Goal: Communication & Community: Share content

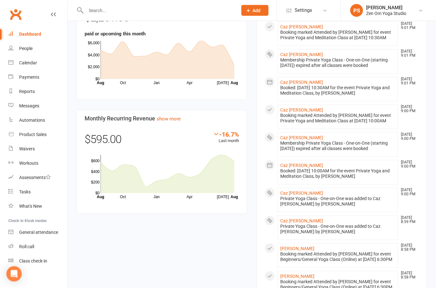
scroll to position [389, 0]
click at [26, 63] on div "Calendar" at bounding box center [28, 62] width 18 height 5
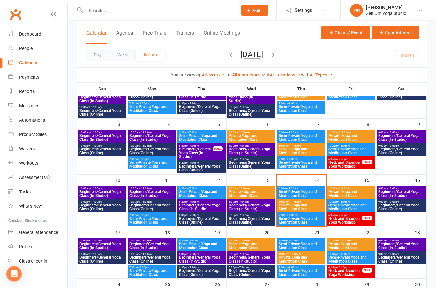
scroll to position [74, 0]
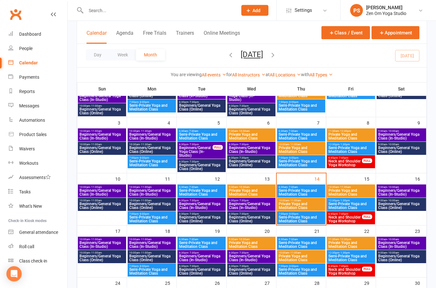
click at [409, 191] on span "Beginners/General Yoga Class (In-Studio)" at bounding box center [401, 193] width 47 height 8
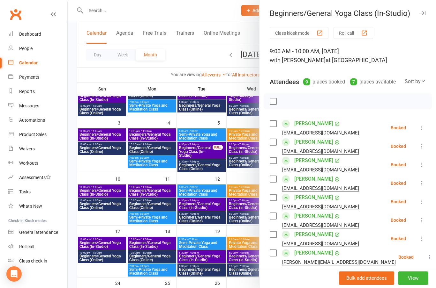
scroll to position [100, 0]
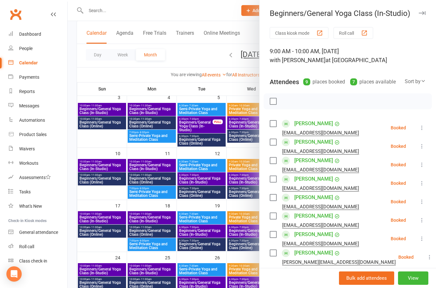
click at [425, 11] on icon "button" at bounding box center [422, 13] width 7 height 4
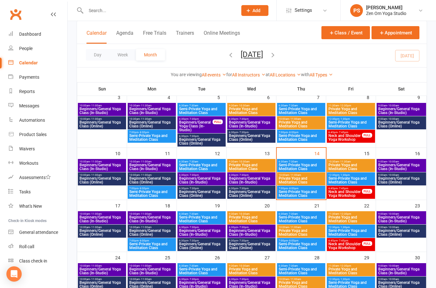
click at [32, 107] on div "Messages" at bounding box center [29, 105] width 20 height 5
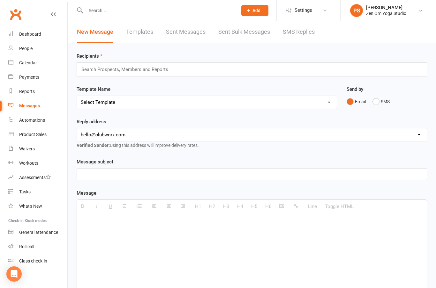
click at [141, 66] on input "text" at bounding box center [128, 69] width 94 height 8
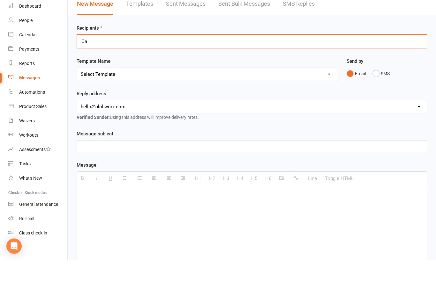
type input "C"
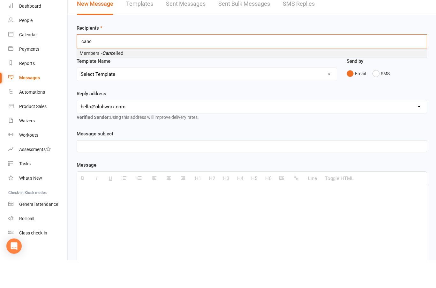
type input "canc"
click at [120, 78] on span "Members - Canc elled" at bounding box center [101, 81] width 44 height 6
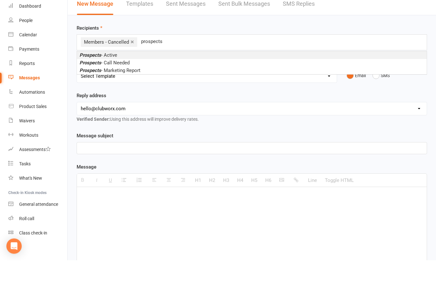
type input "prospects"
click at [95, 80] on em "Prospects" at bounding box center [90, 83] width 22 height 6
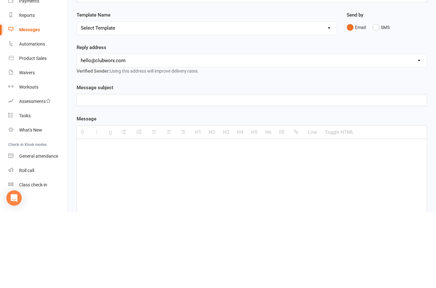
click at [216, 130] on select "hello@clubworx.com info@zenomyoga.com.au" at bounding box center [252, 136] width 350 height 13
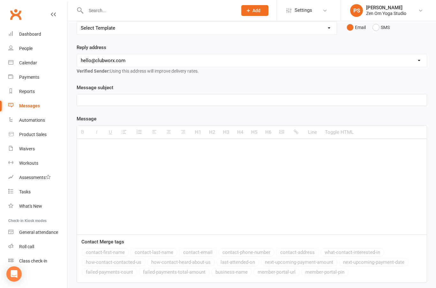
select select "1"
click at [212, 102] on p at bounding box center [252, 100] width 342 height 8
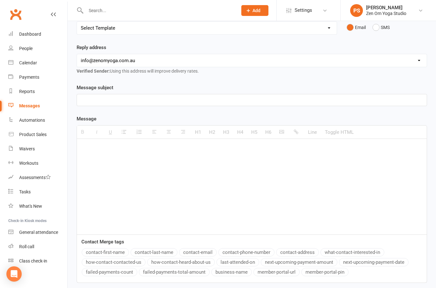
scroll to position [76, 0]
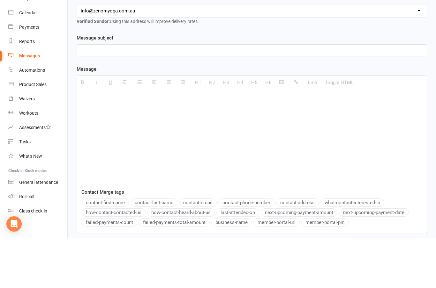
click at [116, 145] on p at bounding box center [252, 149] width 342 height 8
click at [100, 139] on div at bounding box center [252, 187] width 350 height 96
paste div
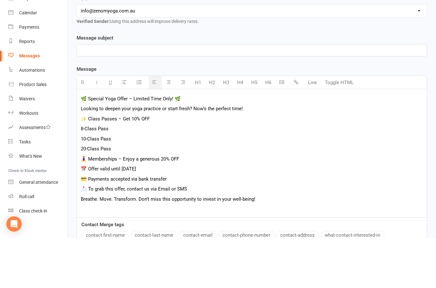
click at [85, 145] on p "🌿 Special Yoga Offer – Limited Time Only! 🌿" at bounding box center [252, 149] width 342 height 8
copy p "🌿 Special Yoga Offer – Limited Time Only! 🌿"
click at [100, 97] on p at bounding box center [252, 101] width 342 height 8
click at [94, 97] on p at bounding box center [252, 101] width 342 height 8
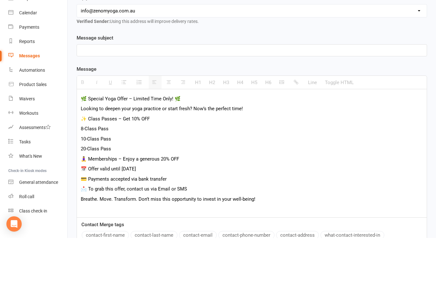
paste div
click at [86, 145] on p "🌿 Special Yoga Offer – Limited Time Only! 🌿" at bounding box center [252, 149] width 342 height 8
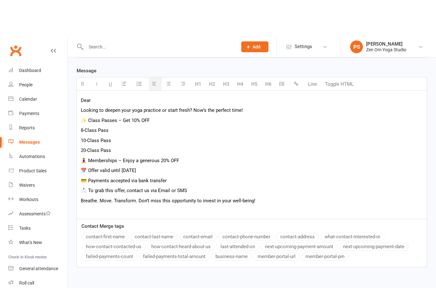
scroll to position [167, 0]
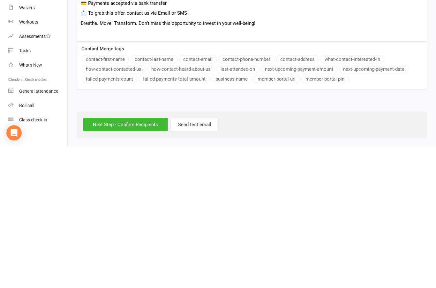
click at [112, 196] on button "contact-first-name" at bounding box center [105, 200] width 47 height 8
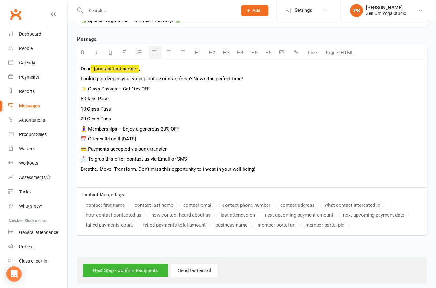
scroll to position [156, 0]
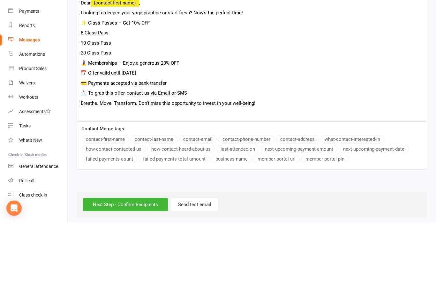
click at [86, 145] on p "💳 Payments accepted via bank transfer" at bounding box center [252, 149] width 342 height 8
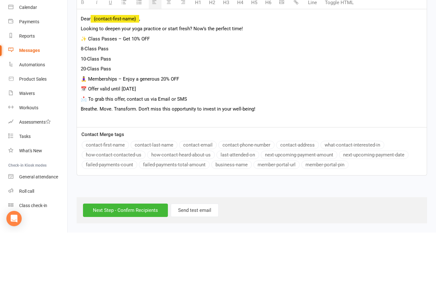
click at [87, 171] on p at bounding box center [252, 175] width 342 height 8
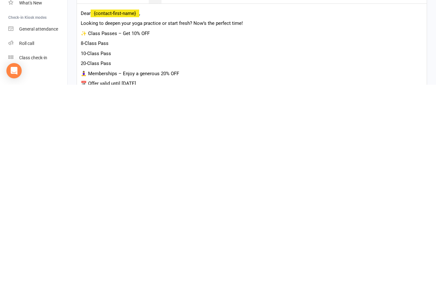
scroll to position [0, 0]
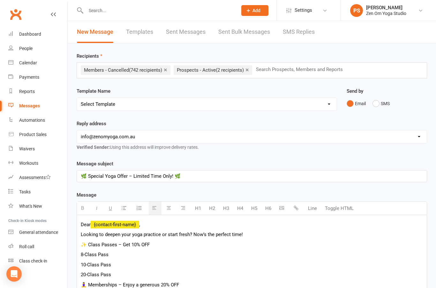
click at [288, 70] on input "text" at bounding box center [302, 69] width 94 height 8
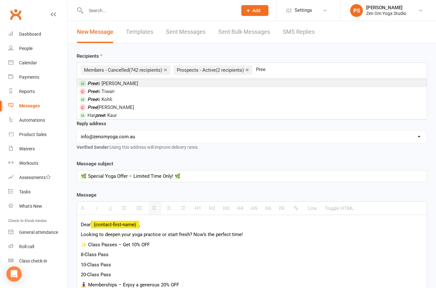
type input "Pree"
click at [101, 84] on span "Pree ti Shah" at bounding box center [112, 84] width 51 height 6
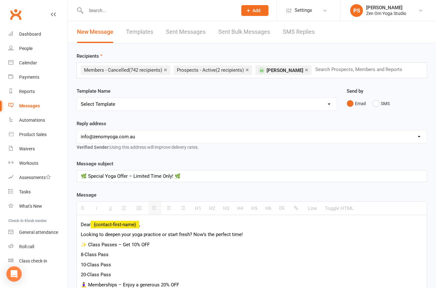
click at [305, 70] on link "×" at bounding box center [307, 70] width 4 height 10
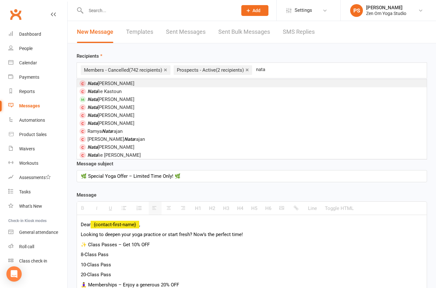
type input "nata"
click at [105, 102] on span "Nata lee Wares" at bounding box center [110, 100] width 47 height 6
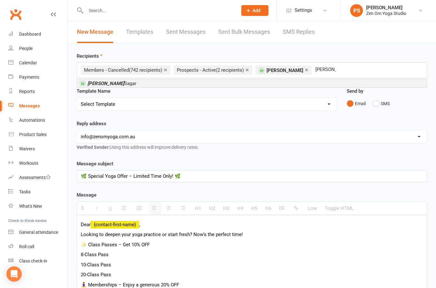
type input "bijal"
click at [107, 83] on span "Bijal Sagar" at bounding box center [111, 84] width 49 height 6
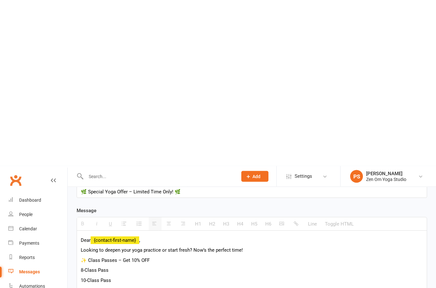
scroll to position [169, 0]
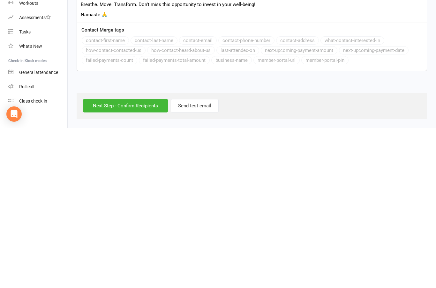
click at [135, 259] on input "Next Step - Confirm Recipients" at bounding box center [125, 265] width 85 height 13
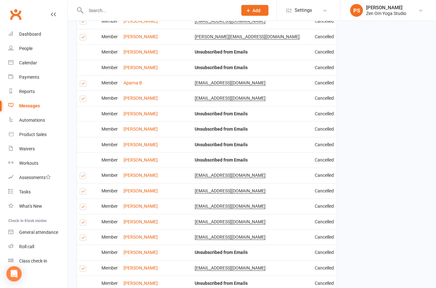
scroll to position [811, 0]
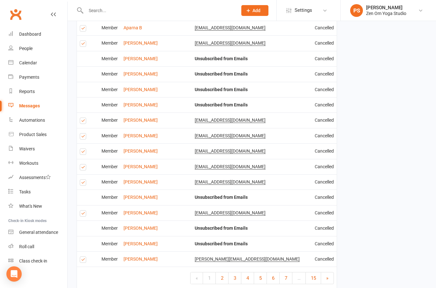
click at [272, 273] on link "6" at bounding box center [273, 278] width 13 height 11
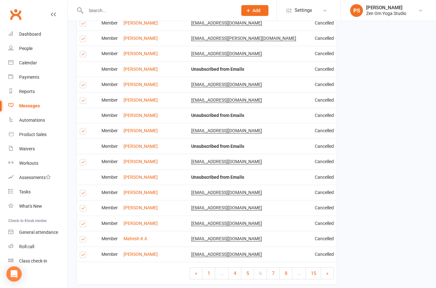
click at [312, 271] on span "15" at bounding box center [313, 274] width 5 height 6
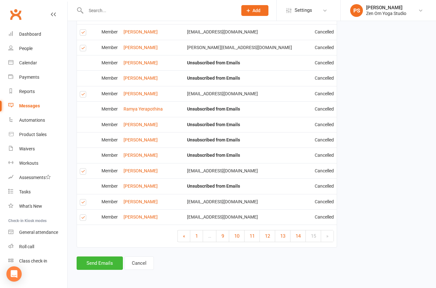
scroll to position [749, 0]
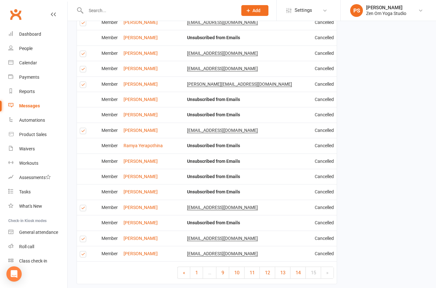
click at [281, 270] on span "13" at bounding box center [282, 273] width 5 height 6
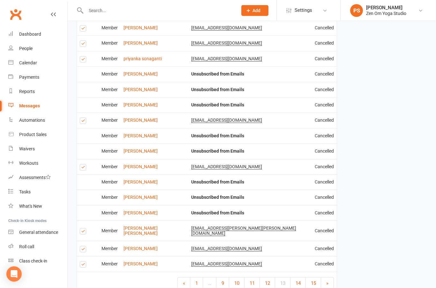
scroll to position [836, 0]
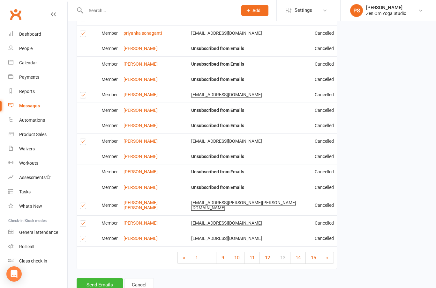
click at [265, 255] on span "12" at bounding box center [267, 258] width 5 height 6
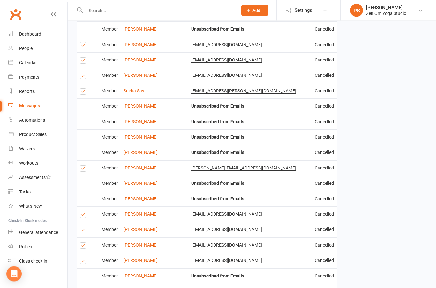
scroll to position [811, 0]
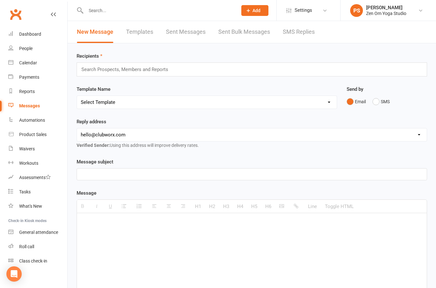
click at [28, 32] on div "Dashboard" at bounding box center [30, 34] width 22 height 5
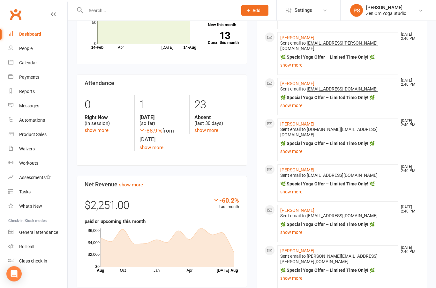
scroll to position [201, 0]
click at [295, 101] on link "show more" at bounding box center [337, 105] width 115 height 9
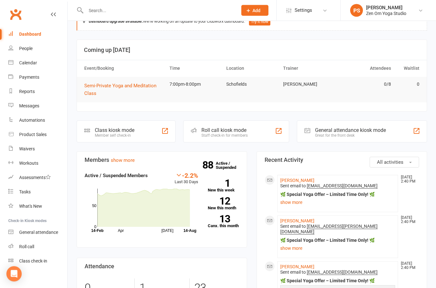
scroll to position [0, 0]
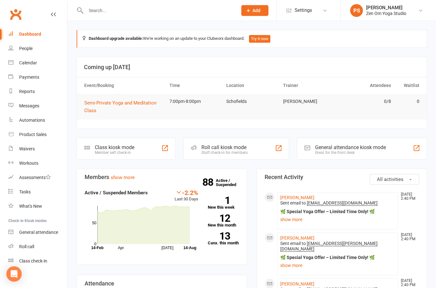
click at [98, 12] on input "text" at bounding box center [158, 10] width 149 height 9
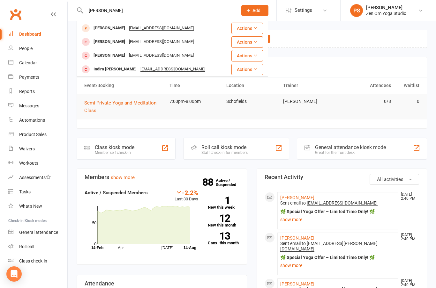
type input "[PERSON_NAME]"
click at [101, 41] on div "[PERSON_NAME]" at bounding box center [109, 41] width 35 height 9
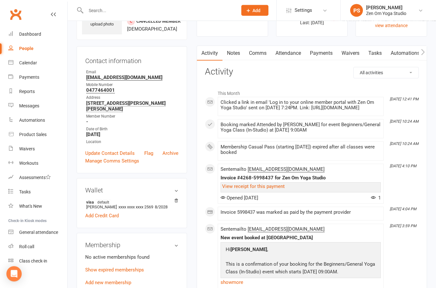
scroll to position [41, 0]
click at [244, 287] on link "show more" at bounding box center [300, 282] width 160 height 9
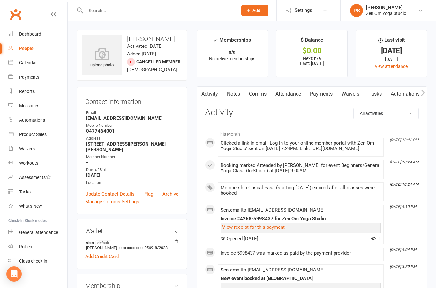
click at [88, 11] on input "text" at bounding box center [158, 10] width 149 height 9
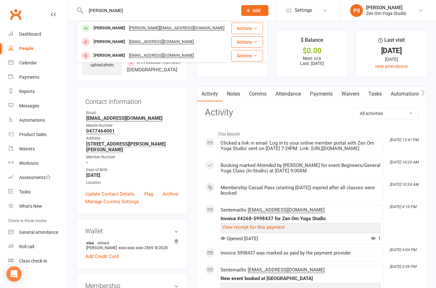
type input "[PERSON_NAME]"
click at [97, 27] on div "[PERSON_NAME]" at bounding box center [109, 28] width 35 height 9
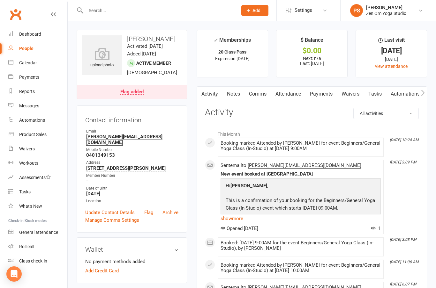
click at [33, 39] on link "Dashboard" at bounding box center [37, 34] width 59 height 14
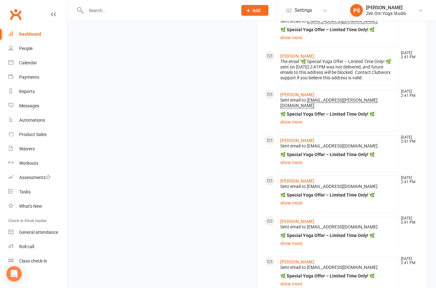
scroll to position [736, 0]
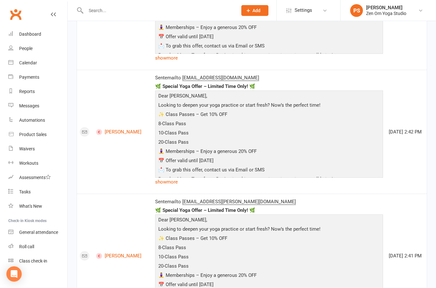
scroll to position [1274, 0]
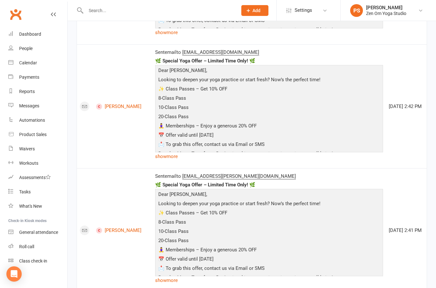
click at [23, 33] on div "Dashboard" at bounding box center [30, 34] width 22 height 5
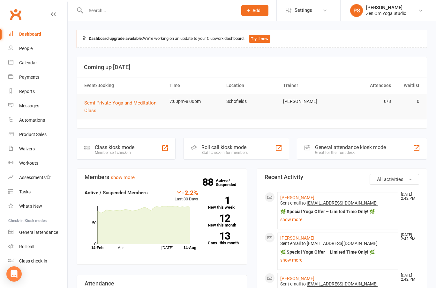
click at [196, 10] on input "text" at bounding box center [158, 10] width 149 height 9
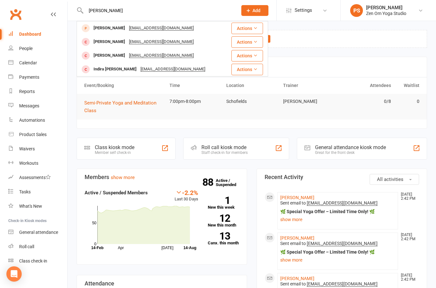
type input "[PERSON_NAME]"
click at [107, 42] on div "[PERSON_NAME]" at bounding box center [109, 41] width 35 height 9
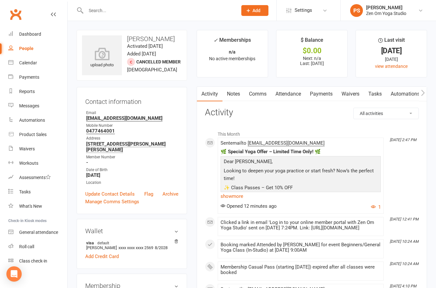
click at [236, 197] on link "show more" at bounding box center [300, 196] width 160 height 9
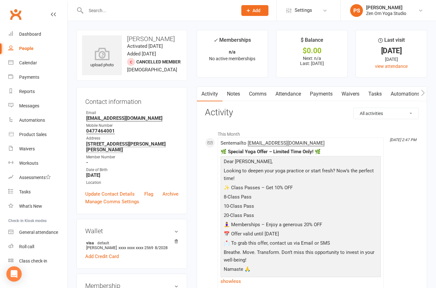
click at [33, 36] on div "Dashboard" at bounding box center [30, 34] width 22 height 5
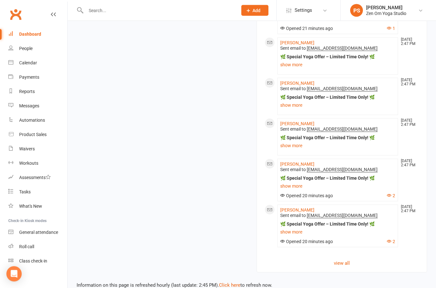
scroll to position [788, 0]
click at [348, 267] on link "view all" at bounding box center [341, 263] width 154 height 8
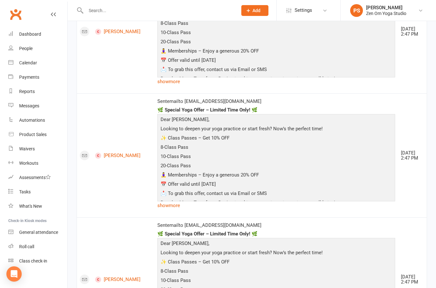
scroll to position [2607, 0]
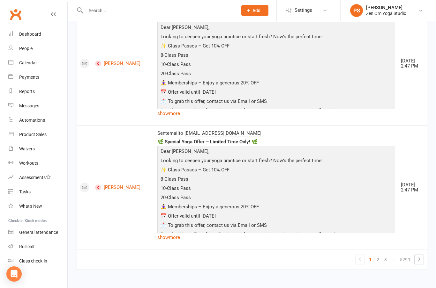
click at [382, 264] on link "2" at bounding box center [378, 260] width 8 height 9
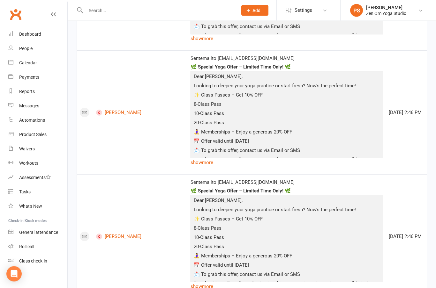
scroll to position [2978, 0]
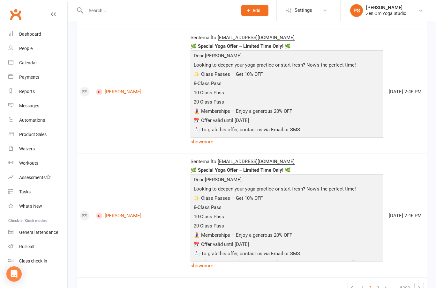
click at [379, 284] on link "3" at bounding box center [378, 288] width 8 height 9
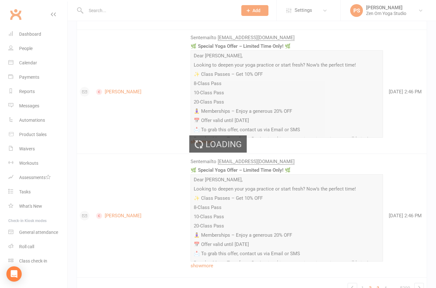
scroll to position [2873, 0]
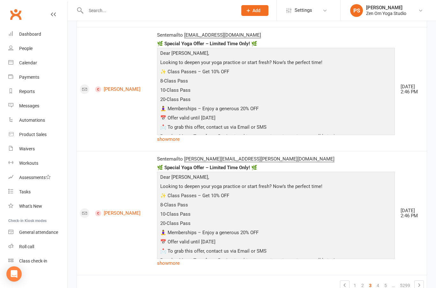
click at [379, 282] on link "4" at bounding box center [378, 285] width 8 height 9
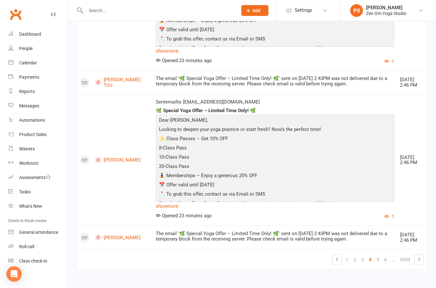
scroll to position [2692, 0]
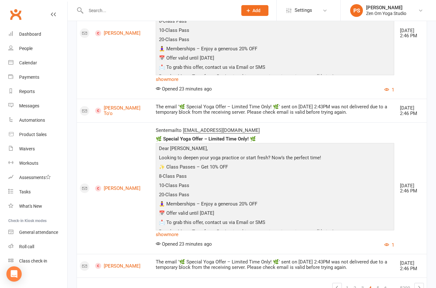
click at [379, 284] on link "5" at bounding box center [378, 288] width 8 height 9
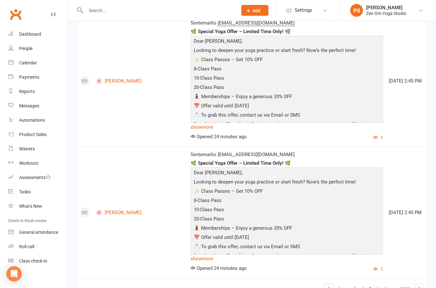
scroll to position [2963, 0]
click at [379, 284] on link "6" at bounding box center [378, 288] width 8 height 9
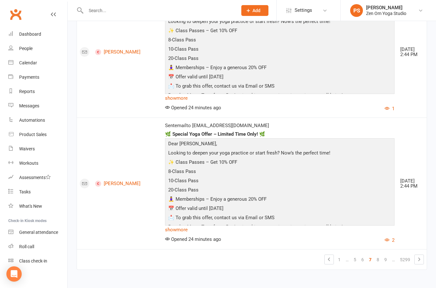
scroll to position [2886, 0]
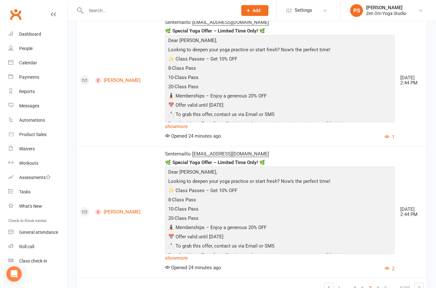
click at [381, 284] on link "8" at bounding box center [378, 288] width 8 height 9
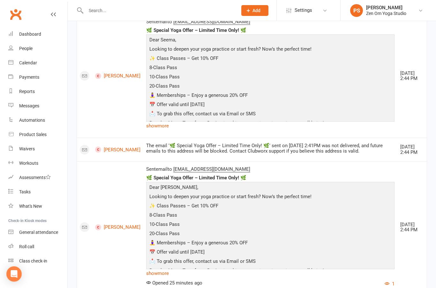
scroll to position [2903, 0]
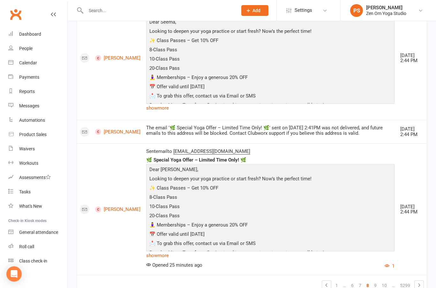
click at [379, 283] on link "10" at bounding box center [384, 285] width 10 height 9
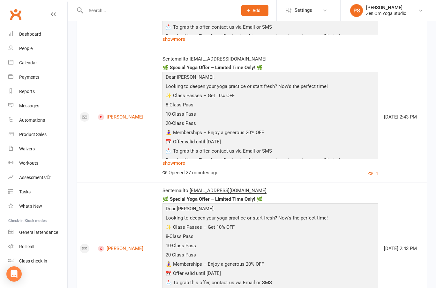
scroll to position [2978, 0]
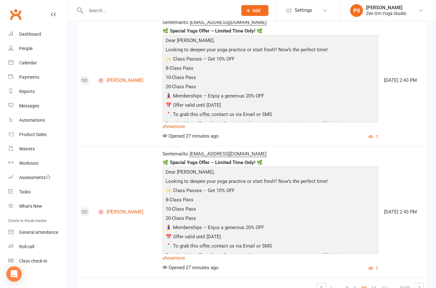
click at [376, 284] on link "11" at bounding box center [374, 288] width 10 height 9
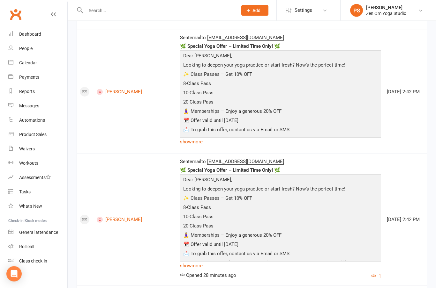
scroll to position [3009, 0]
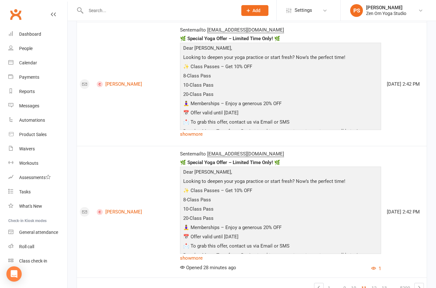
click at [374, 284] on link "12" at bounding box center [374, 288] width 10 height 9
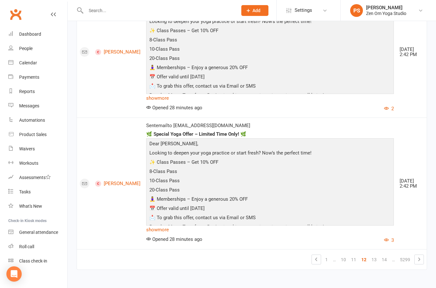
scroll to position [2901, 0]
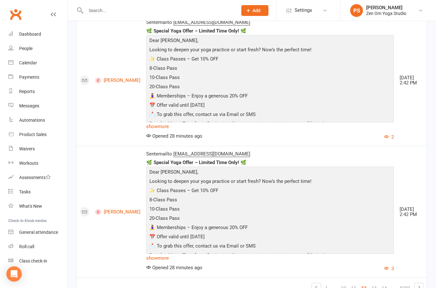
click at [377, 284] on link "13" at bounding box center [374, 288] width 10 height 9
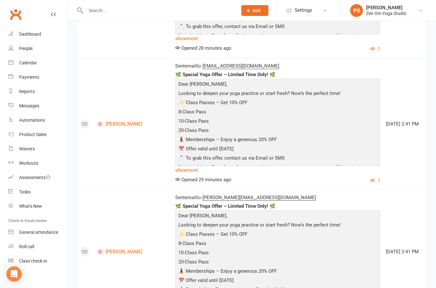
scroll to position [2948, 0]
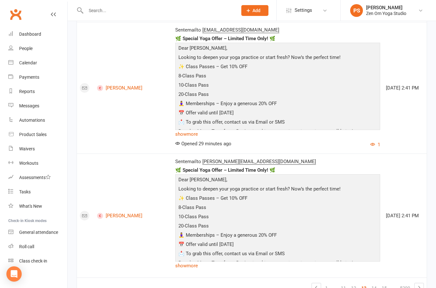
click at [374, 284] on link "14" at bounding box center [374, 288] width 10 height 9
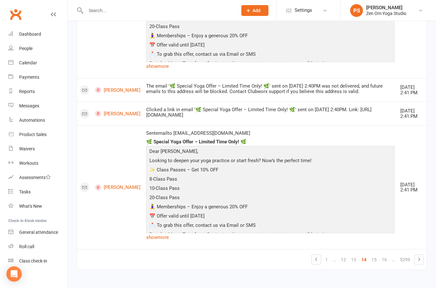
scroll to position [2685, 0]
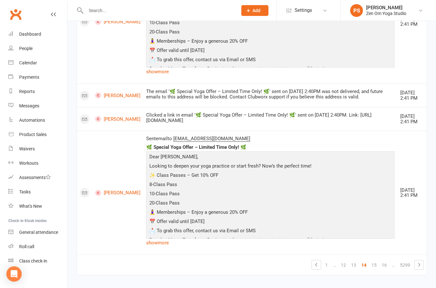
click at [379, 270] on link "15" at bounding box center [374, 265] width 10 height 9
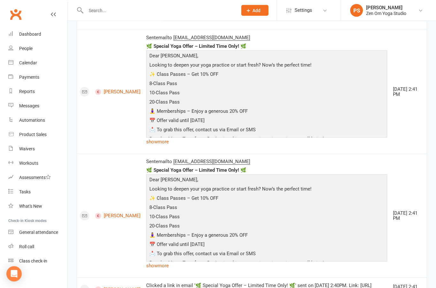
scroll to position [1413, 0]
click at [94, 10] on input "text" at bounding box center [158, 10] width 149 height 9
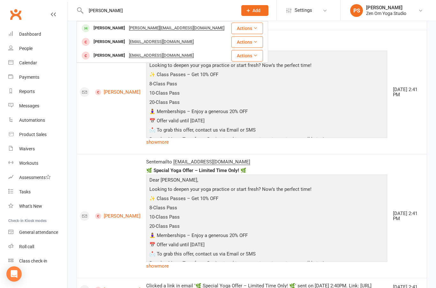
type input "[PERSON_NAME]"
click at [101, 33] on div "[PERSON_NAME] [PERSON_NAME][EMAIL_ADDRESS][DOMAIN_NAME]" at bounding box center [153, 28] width 153 height 13
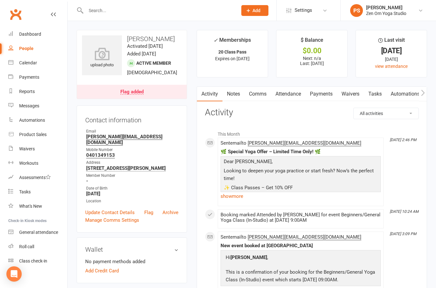
click at [241, 194] on link "show more" at bounding box center [300, 196] width 160 height 9
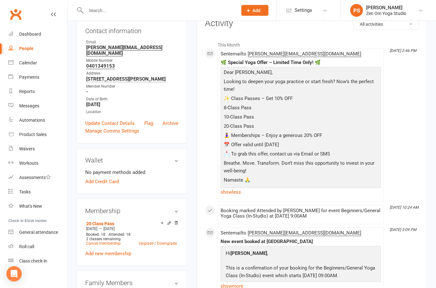
scroll to position [71, 0]
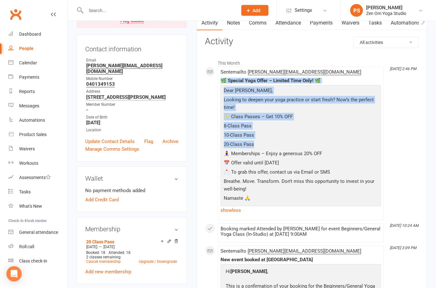
click at [254, 162] on p "📅 Offer valid until [DATE]" at bounding box center [300, 163] width 157 height 9
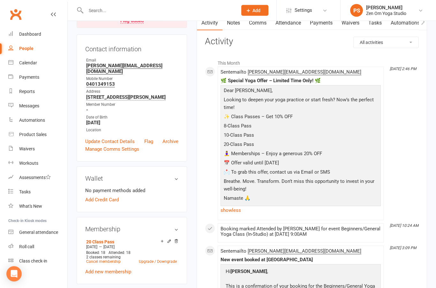
click at [255, 146] on p "20-Class Pass" at bounding box center [300, 145] width 157 height 9
click at [226, 78] on div "🌿 Special Yoga Offer – Limited Time Only! 🌿" at bounding box center [300, 80] width 160 height 5
copy div "🌿 Special Yoga Offer – Limited Time Only! 🌿 Dear [PERSON_NAME] , Looking to dee…"
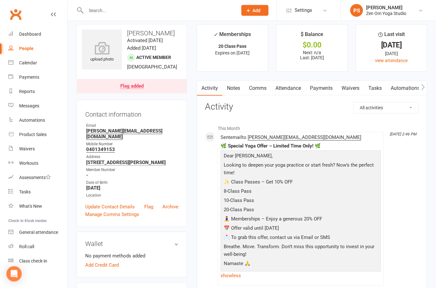
scroll to position [0, 0]
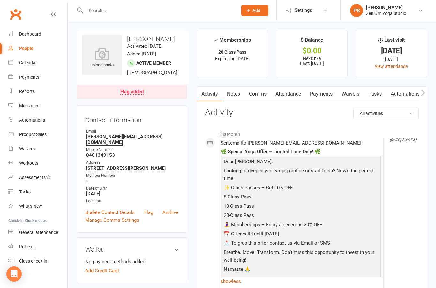
click at [28, 34] on div "Dashboard" at bounding box center [30, 34] width 22 height 5
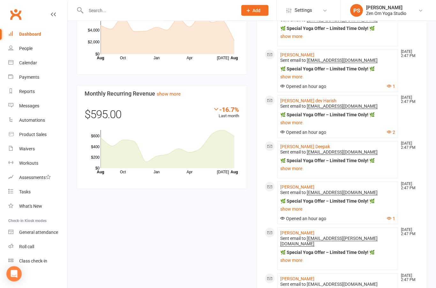
scroll to position [414, 0]
click at [393, 135] on button "2" at bounding box center [391, 132] width 8 height 5
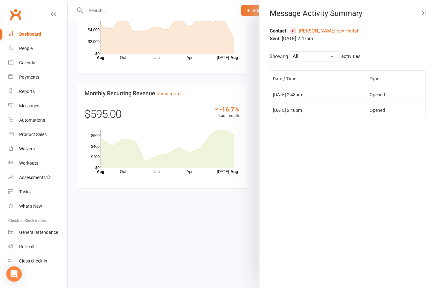
click at [130, 243] on div at bounding box center [252, 144] width 368 height 288
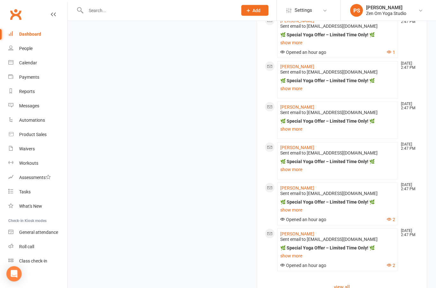
scroll to position [788, 0]
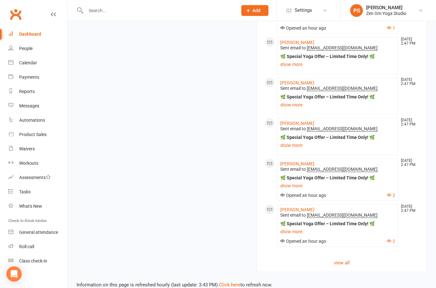
click at [392, 244] on button "2" at bounding box center [391, 241] width 8 height 5
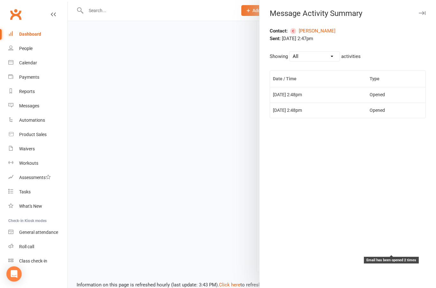
click at [419, 14] on icon "button" at bounding box center [422, 13] width 7 height 4
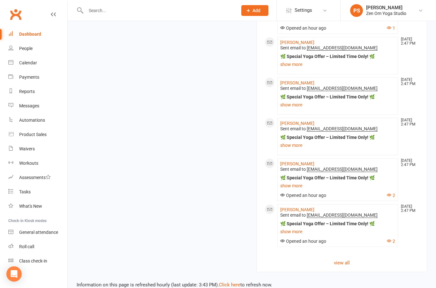
click at [342, 267] on link "view all" at bounding box center [341, 263] width 154 height 8
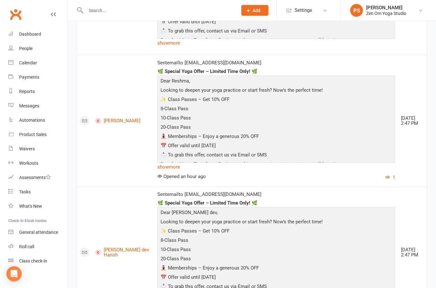
scroll to position [490, 0]
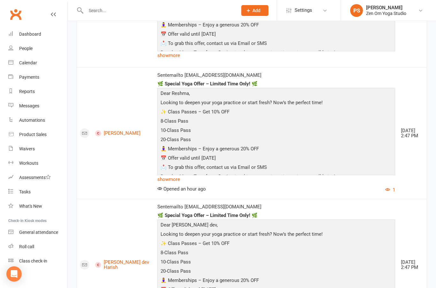
click at [27, 64] on div "Calendar" at bounding box center [28, 62] width 18 height 5
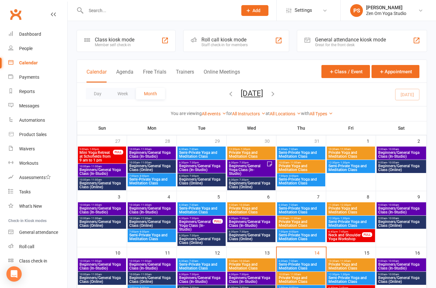
click at [227, 96] on icon "button" at bounding box center [230, 93] width 7 height 7
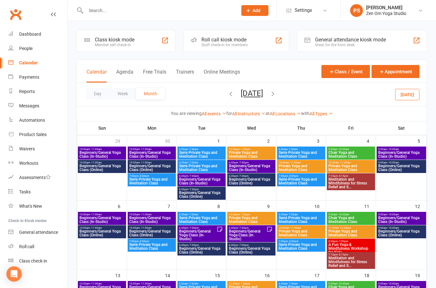
click at [361, 246] on span "A Fun Yoga & Mindfulness Workshop for Kids" at bounding box center [351, 248] width 46 height 11
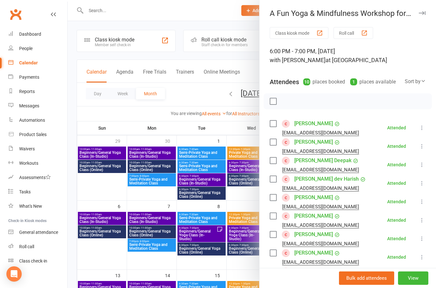
click at [316, 234] on link "[PERSON_NAME]" at bounding box center [313, 235] width 39 height 10
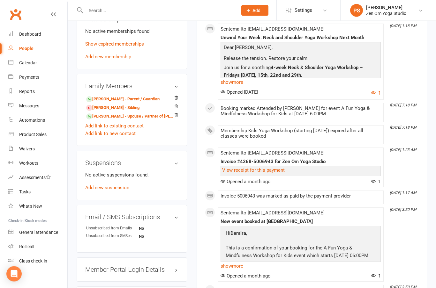
scroll to position [284, 0]
click at [0, 0] on link "edit" at bounding box center [0, 0] width 0 height 0
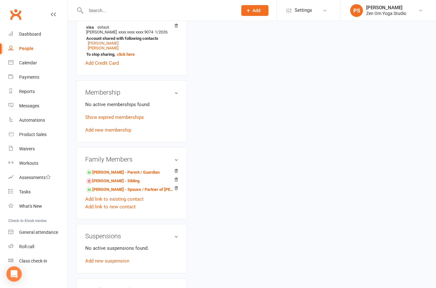
scroll to position [54, 0]
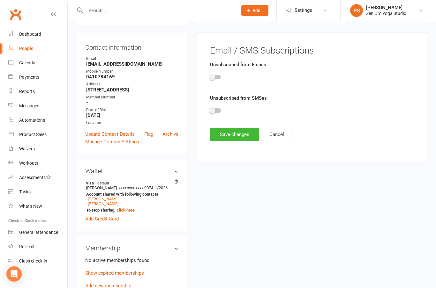
click at [212, 76] on span at bounding box center [212, 77] width 6 height 6
click at [210, 76] on input "checkbox" at bounding box center [210, 76] width 0 height 0
checkbox input "true"
click at [218, 108] on div at bounding box center [215, 110] width 11 height 4
click at [210, 110] on input "checkbox" at bounding box center [210, 110] width 0 height 0
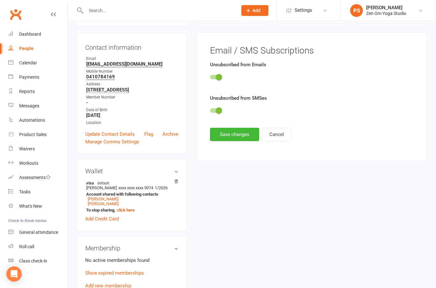
click at [218, 109] on span at bounding box center [219, 110] width 6 height 6
click at [210, 110] on input "checkbox" at bounding box center [210, 110] width 0 height 0
checkbox input "false"
click at [220, 77] on span at bounding box center [219, 77] width 6 height 6
click at [210, 76] on input "checkbox" at bounding box center [210, 76] width 0 height 0
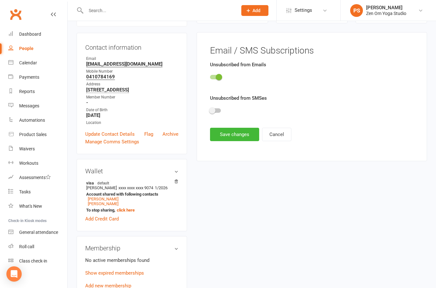
checkbox input "false"
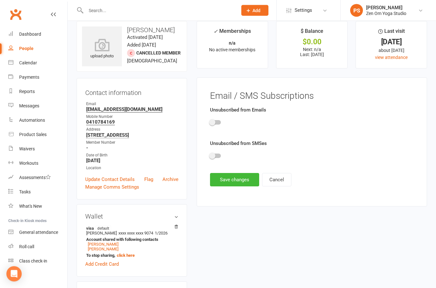
scroll to position [0, 0]
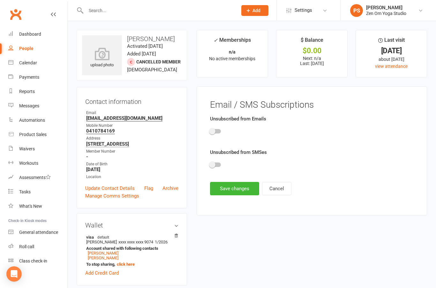
click at [31, 38] on link "Dashboard" at bounding box center [37, 34] width 59 height 14
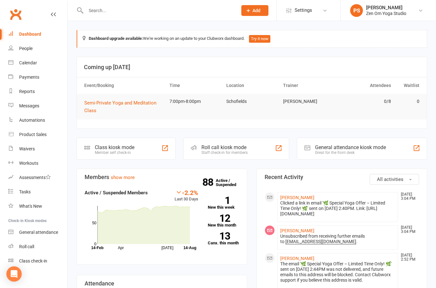
click at [91, 10] on input "text" at bounding box center [158, 10] width 149 height 9
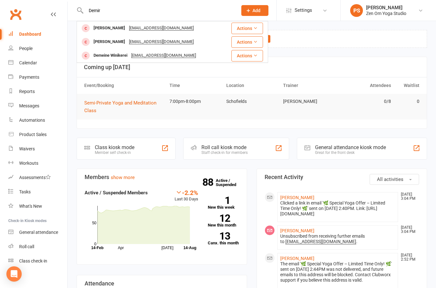
type input "Demir"
click at [101, 43] on div "[PERSON_NAME]" at bounding box center [109, 41] width 35 height 9
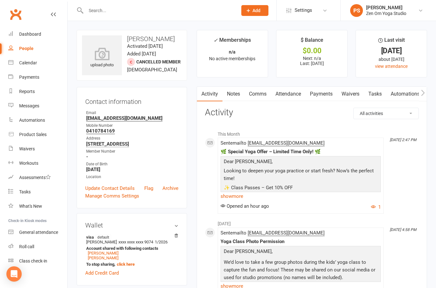
click at [96, 11] on input "text" at bounding box center [158, 10] width 149 height 9
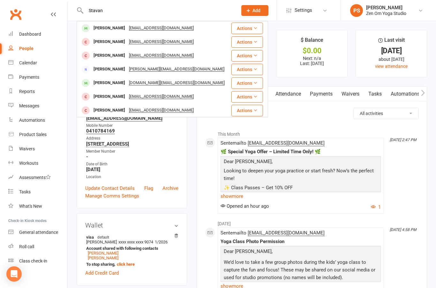
type input "Stavan"
click at [99, 27] on div "[PERSON_NAME]" at bounding box center [109, 28] width 35 height 9
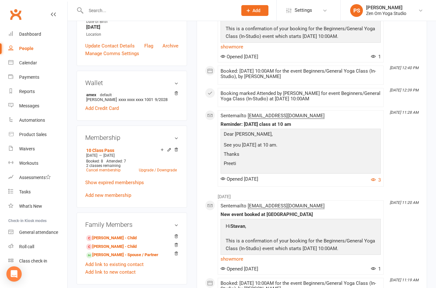
scroll to position [158, 0]
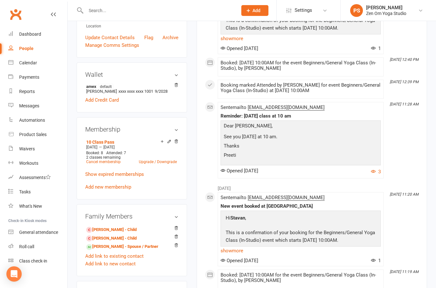
click at [100, 231] on link "[PERSON_NAME] - Child" at bounding box center [111, 230] width 50 height 7
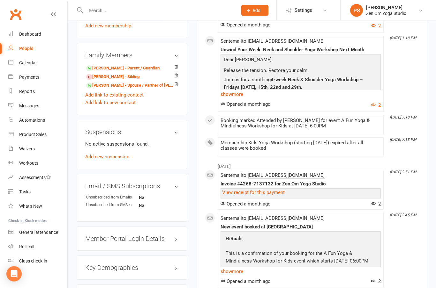
scroll to position [298, 0]
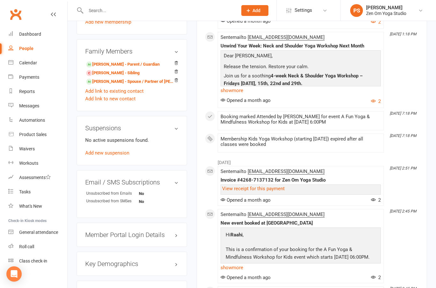
click at [174, 236] on h3 "Member Portal Login Details" at bounding box center [131, 235] width 93 height 7
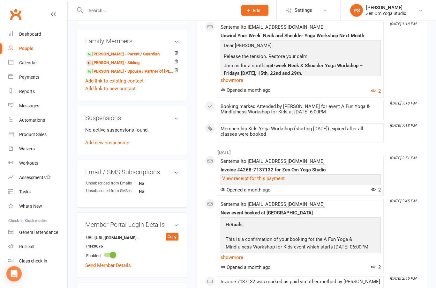
scroll to position [308, 0]
click at [0, 0] on link "edit" at bounding box center [0, 0] width 0 height 0
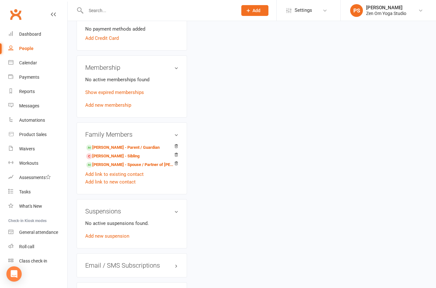
scroll to position [54, 0]
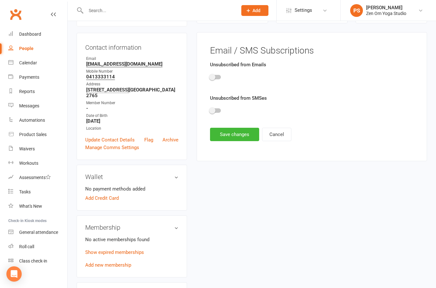
click at [215, 76] on span at bounding box center [212, 77] width 6 height 6
click at [210, 76] on input "checkbox" at bounding box center [210, 76] width 0 height 0
checkbox input "true"
click at [217, 110] on div at bounding box center [215, 110] width 11 height 4
click at [210, 110] on input "checkbox" at bounding box center [210, 110] width 0 height 0
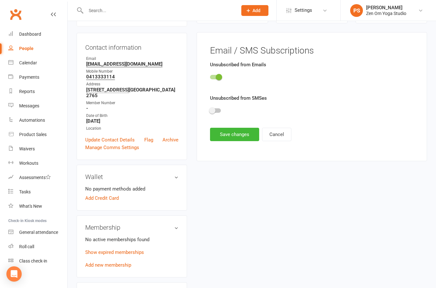
checkbox input "true"
click at [240, 136] on button "Save changes" at bounding box center [234, 134] width 49 height 13
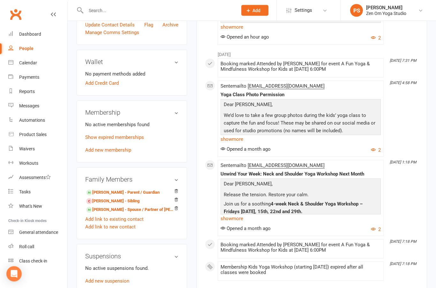
scroll to position [169, 0]
click at [103, 193] on link "[PERSON_NAME] - Parent / Guardian" at bounding box center [122, 192] width 73 height 7
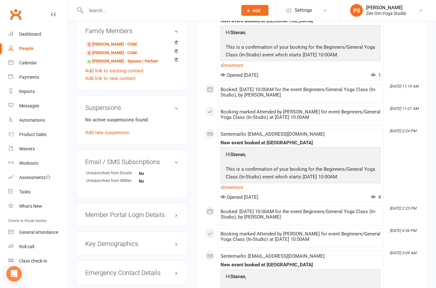
scroll to position [356, 0]
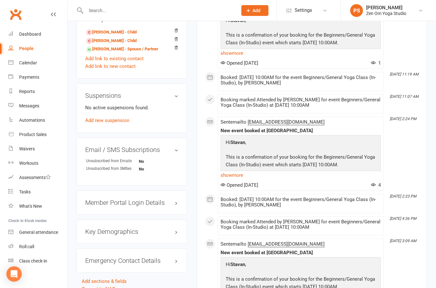
click at [163, 167] on strong "No" at bounding box center [157, 169] width 37 height 5
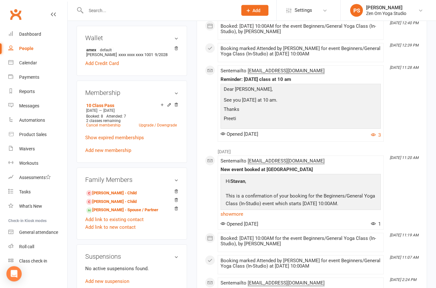
scroll to position [195, 0]
click at [102, 201] on link "[PERSON_NAME] - Child" at bounding box center [111, 202] width 50 height 7
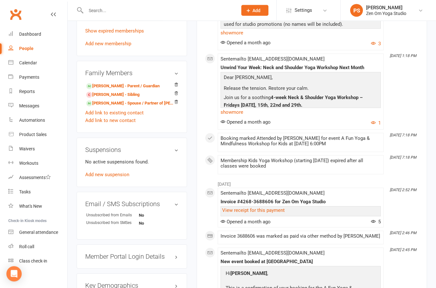
scroll to position [282, 0]
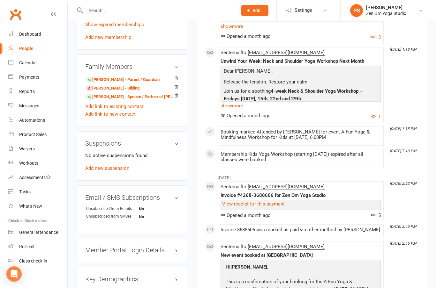
click at [0, 0] on link "edit" at bounding box center [0, 0] width 0 height 0
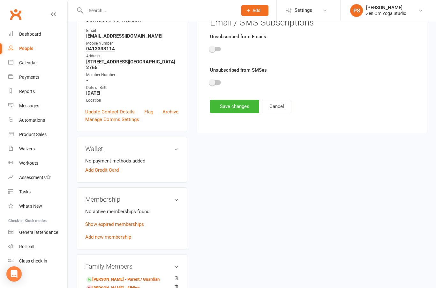
scroll to position [54, 0]
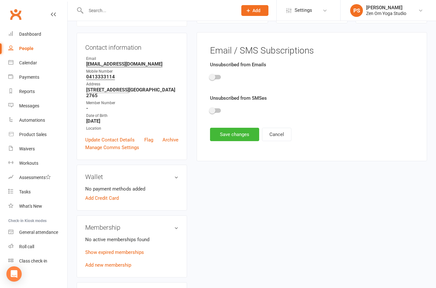
click at [214, 77] on span at bounding box center [212, 77] width 6 height 6
click at [210, 76] on input "checkbox" at bounding box center [210, 76] width 0 height 0
checkbox input "true"
click at [218, 102] on div "Unsubscribed from SMSes" at bounding box center [312, 106] width 204 height 25
click at [213, 112] on span at bounding box center [212, 110] width 6 height 6
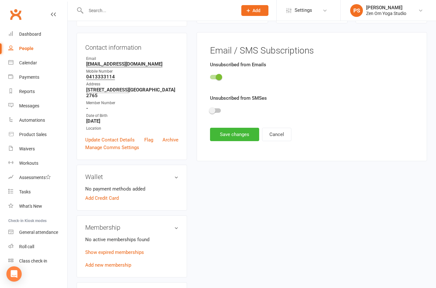
click at [210, 110] on input "checkbox" at bounding box center [210, 110] width 0 height 0
checkbox input "true"
click at [234, 132] on button "Save changes" at bounding box center [234, 134] width 49 height 13
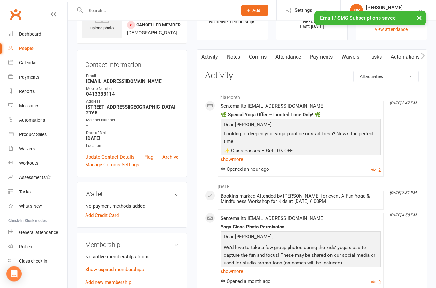
scroll to position [0, 0]
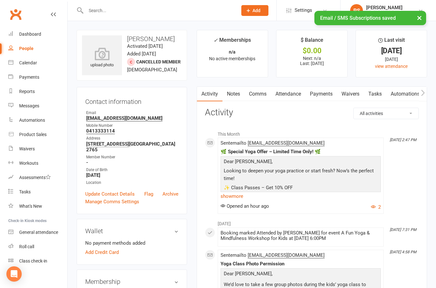
click at [31, 33] on div "Dashboard" at bounding box center [30, 34] width 22 height 5
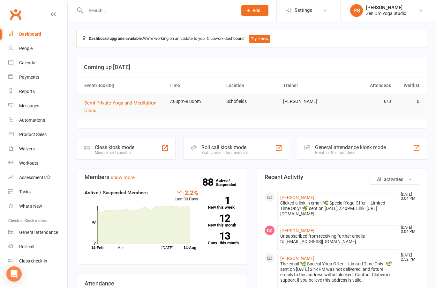
click at [93, 10] on input "text" at bounding box center [158, 10] width 149 height 9
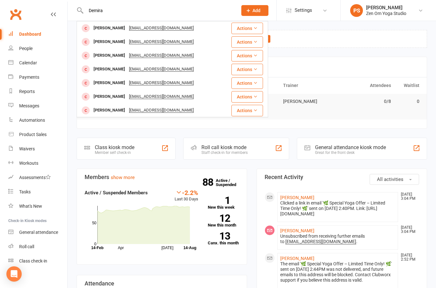
type input "Demira"
click at [104, 29] on div "[PERSON_NAME]" at bounding box center [109, 28] width 35 height 9
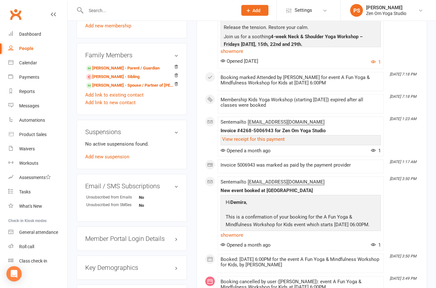
scroll to position [319, 0]
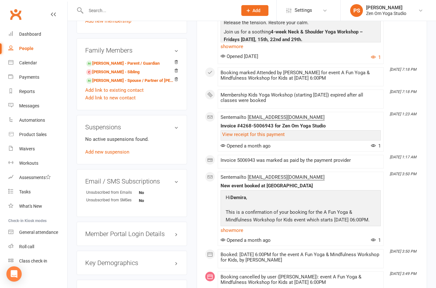
click at [0, 0] on link "edit" at bounding box center [0, 0] width 0 height 0
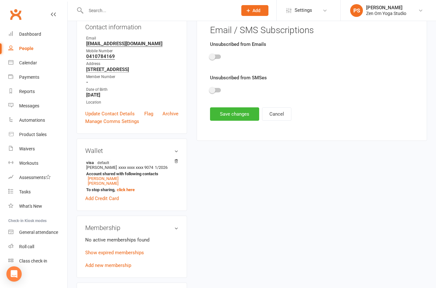
scroll to position [54, 0]
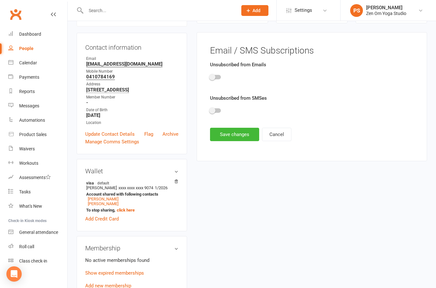
click at [216, 77] on div at bounding box center [215, 77] width 11 height 4
click at [210, 76] on input "checkbox" at bounding box center [210, 76] width 0 height 0
checkbox input "true"
click at [217, 106] on div at bounding box center [312, 112] width 204 height 14
click at [213, 109] on span at bounding box center [212, 110] width 6 height 6
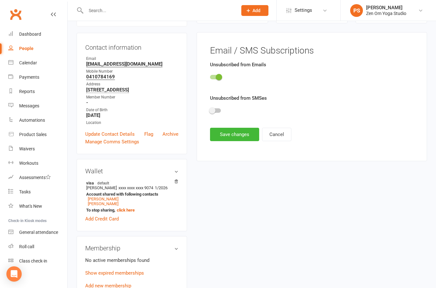
click at [210, 110] on input "checkbox" at bounding box center [210, 110] width 0 height 0
checkbox input "true"
click at [234, 132] on button "Save changes" at bounding box center [234, 134] width 49 height 13
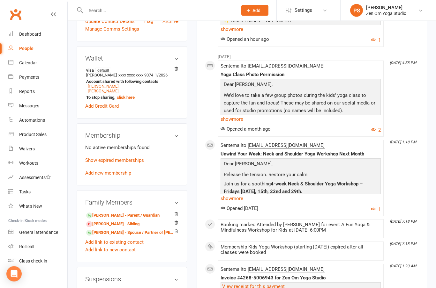
scroll to position [167, 0]
click at [106, 227] on link "[PERSON_NAME] - Sibling" at bounding box center [112, 224] width 53 height 7
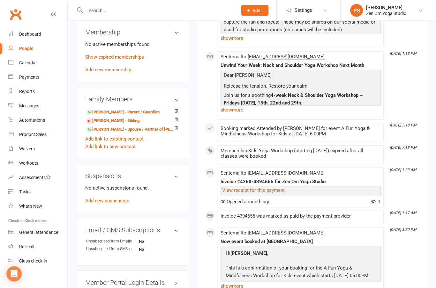
scroll to position [271, 0]
click at [182, 235] on div "Email / SMS Subscriptions edit Unsubscribed from Emails No Unsubscribed from SM…" at bounding box center [132, 242] width 110 height 48
click at [0, 0] on link "edit" at bounding box center [0, 0] width 0 height 0
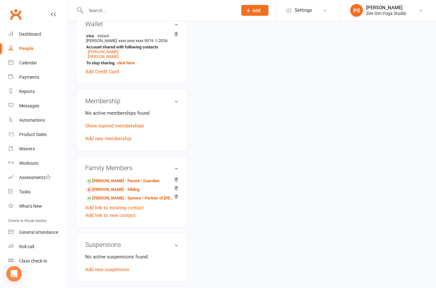
scroll to position [54, 0]
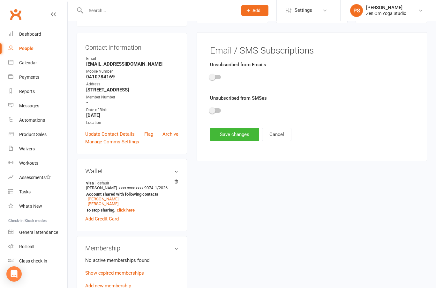
click at [214, 78] on span at bounding box center [212, 77] width 6 height 6
click at [210, 76] on input "checkbox" at bounding box center [210, 76] width 0 height 0
checkbox input "true"
click at [219, 108] on div at bounding box center [215, 110] width 11 height 4
click at [210, 110] on input "checkbox" at bounding box center [210, 110] width 0 height 0
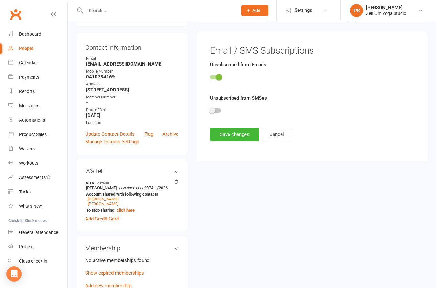
checkbox input "true"
click at [237, 133] on button "Save changes" at bounding box center [234, 134] width 49 height 13
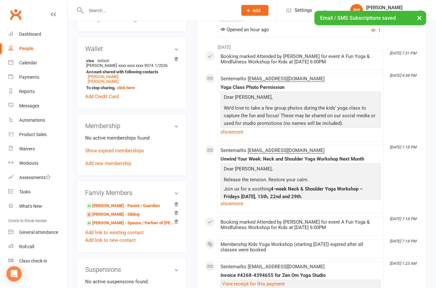
scroll to position [177, 0]
click at [105, 210] on link "[PERSON_NAME] - Parent / Guardian" at bounding box center [122, 206] width 73 height 7
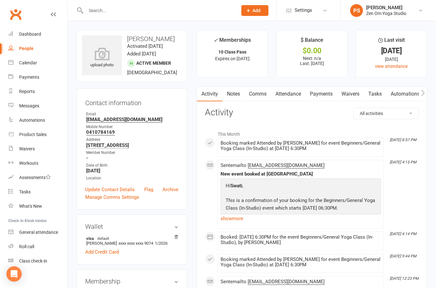
click at [30, 34] on div "Dashboard" at bounding box center [30, 34] width 22 height 5
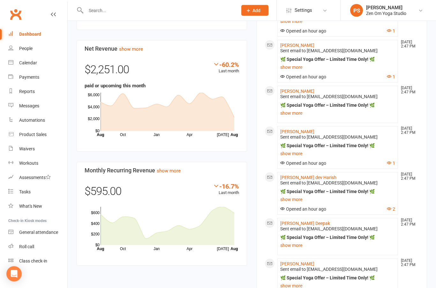
click at [27, 64] on div "Calendar" at bounding box center [28, 62] width 18 height 5
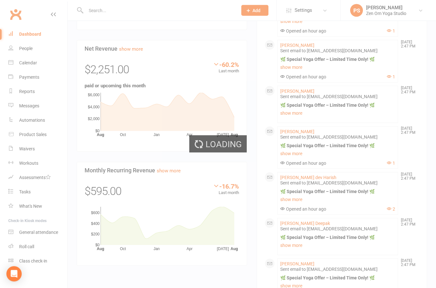
scroll to position [337, 0]
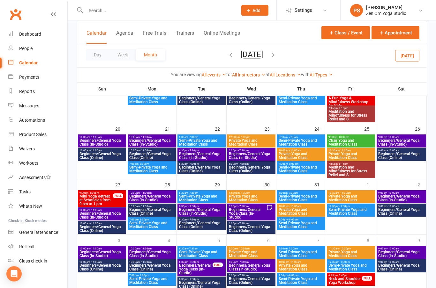
scroll to position [217, 0]
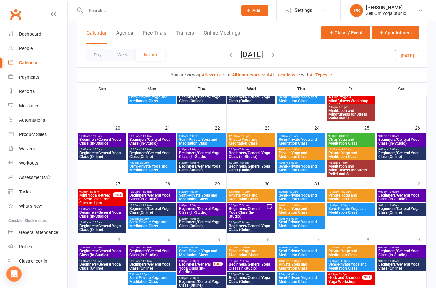
click at [276, 56] on icon "button" at bounding box center [272, 54] width 7 height 7
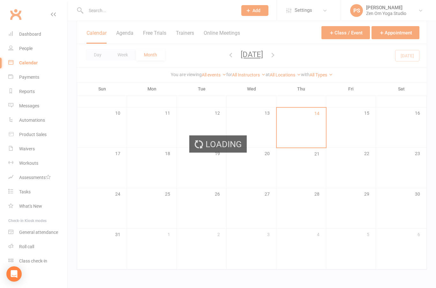
scroll to position [89, 0]
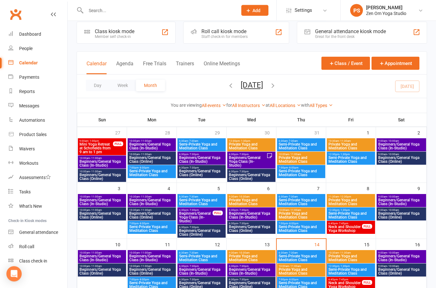
click at [91, 13] on input "text" at bounding box center [158, 10] width 149 height 9
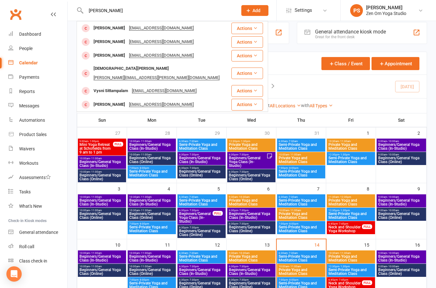
type input "[PERSON_NAME]"
click at [100, 29] on div "[PERSON_NAME]" at bounding box center [109, 28] width 35 height 9
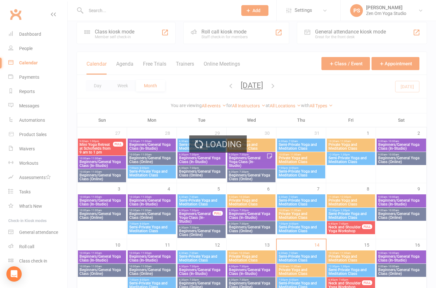
scroll to position [8, 0]
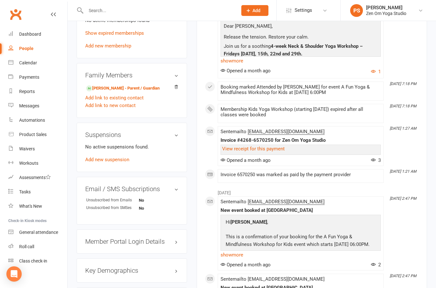
scroll to position [299, 0]
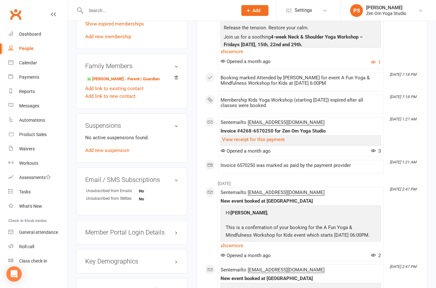
click at [164, 183] on h3 "Email / SMS Subscriptions edit" at bounding box center [131, 179] width 93 height 7
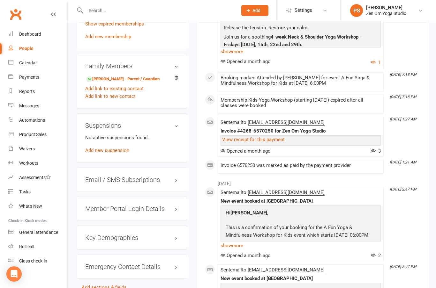
click at [0, 0] on link "edit" at bounding box center [0, 0] width 0 height 0
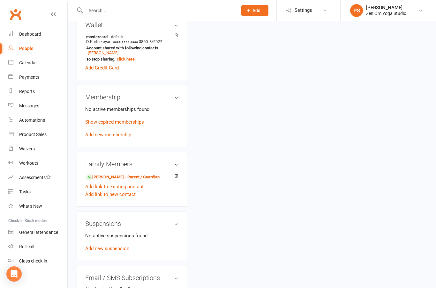
scroll to position [54, 0]
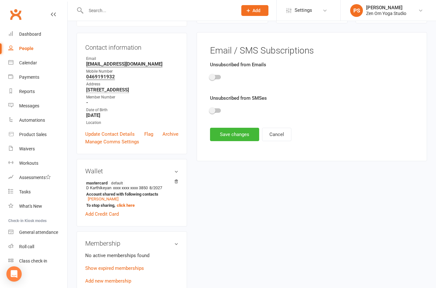
click at [211, 75] on span at bounding box center [212, 77] width 6 height 6
click at [210, 76] on input "checkbox" at bounding box center [210, 76] width 0 height 0
checkbox input "true"
click at [219, 106] on div at bounding box center [312, 112] width 204 height 14
click at [216, 111] on div at bounding box center [215, 110] width 11 height 4
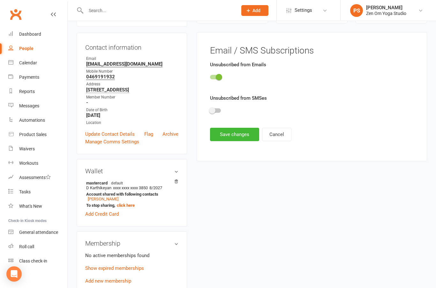
click at [210, 110] on input "checkbox" at bounding box center [210, 110] width 0 height 0
checkbox input "true"
click at [235, 132] on button "Save changes" at bounding box center [234, 134] width 49 height 13
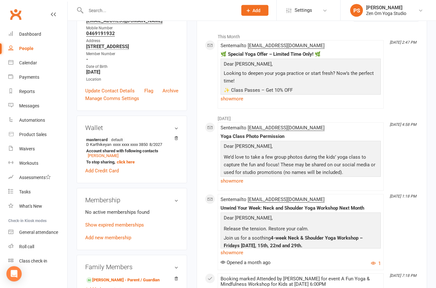
scroll to position [0, 0]
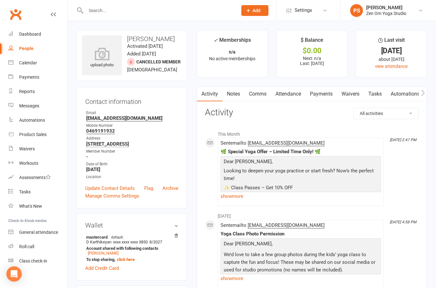
click at [95, 11] on input "text" at bounding box center [158, 10] width 149 height 9
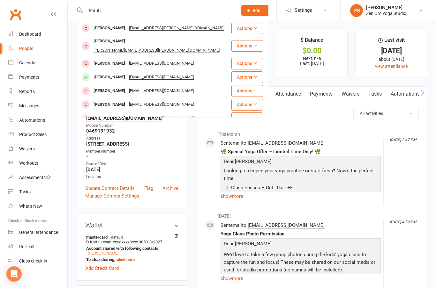
type input "Shruti"
click at [102, 73] on div "[PERSON_NAME]" at bounding box center [109, 77] width 35 height 9
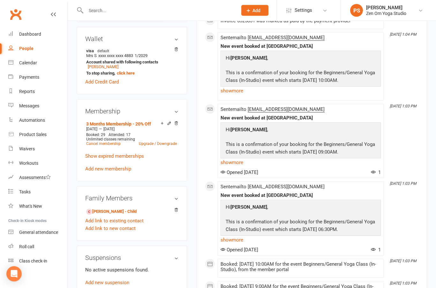
scroll to position [188, 0]
click at [100, 215] on link "[PERSON_NAME] - Child" at bounding box center [111, 212] width 50 height 7
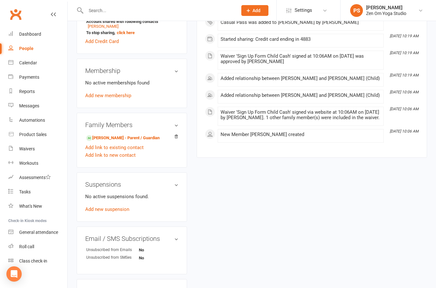
scroll to position [234, 0]
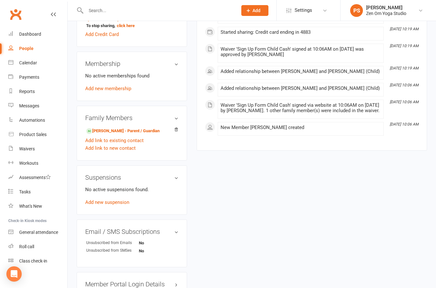
click at [0, 0] on link "edit" at bounding box center [0, 0] width 0 height 0
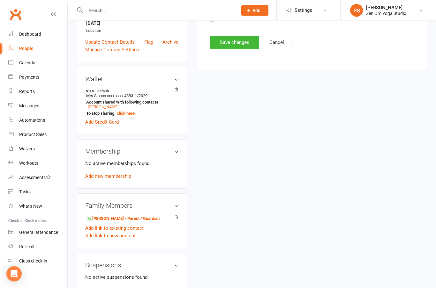
scroll to position [54, 0]
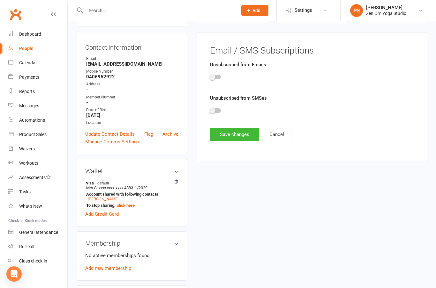
click at [214, 76] on span at bounding box center [212, 77] width 6 height 6
click at [210, 76] on input "checkbox" at bounding box center [210, 76] width 0 height 0
checkbox input "true"
click at [215, 106] on div at bounding box center [312, 112] width 204 height 14
click at [214, 109] on span at bounding box center [212, 110] width 6 height 6
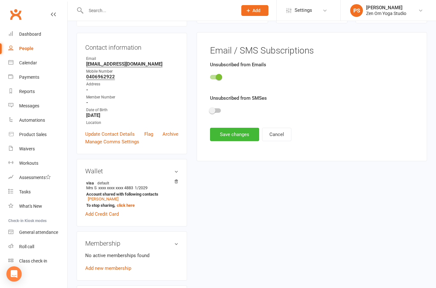
click at [210, 110] on input "checkbox" at bounding box center [210, 110] width 0 height 0
checkbox input "true"
click at [238, 134] on button "Save changes" at bounding box center [234, 134] width 49 height 13
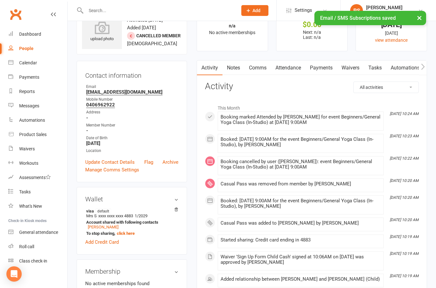
scroll to position [0, 0]
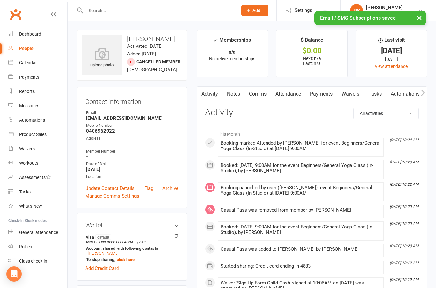
click at [29, 38] on link "Dashboard" at bounding box center [37, 34] width 59 height 14
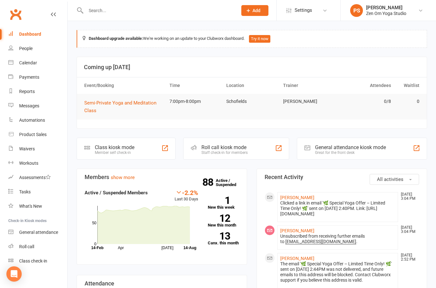
click at [26, 78] on div "Payments" at bounding box center [29, 77] width 20 height 5
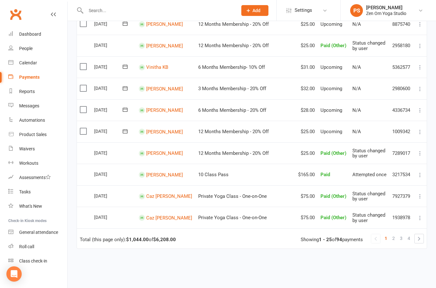
scroll to position [418, 0]
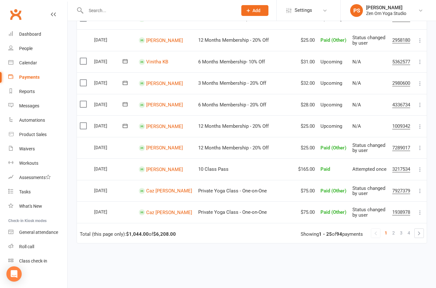
click at [382, 229] on link "1" at bounding box center [386, 233] width 8 height 9
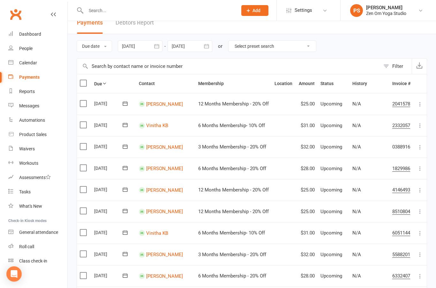
scroll to position [0, 0]
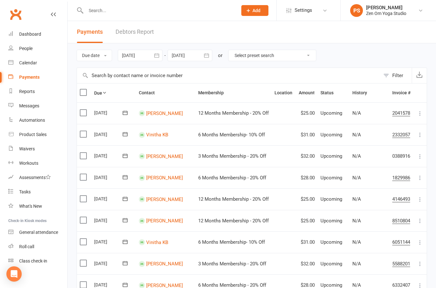
click at [30, 33] on div "Dashboard" at bounding box center [30, 34] width 22 height 5
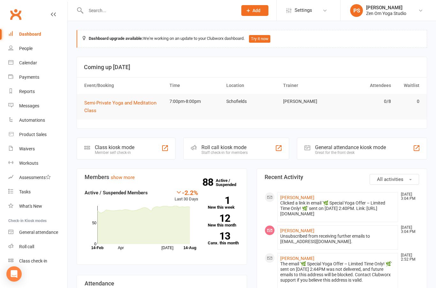
click at [96, 12] on input "text" at bounding box center [158, 10] width 149 height 9
type input "Jinn"
click at [105, 32] on div "[PERSON_NAME]" at bounding box center [109, 28] width 35 height 9
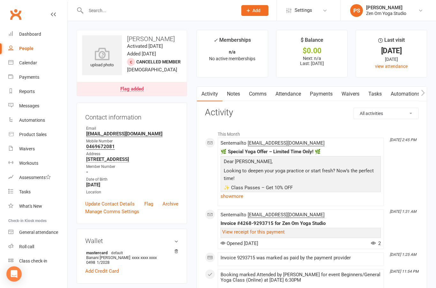
click at [28, 65] on div "Calendar" at bounding box center [28, 62] width 18 height 5
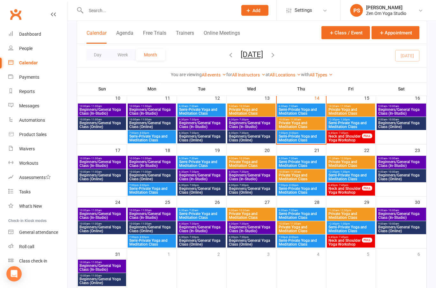
scroll to position [155, 0]
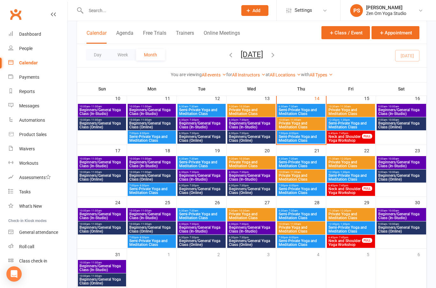
click at [423, 7] on link "PS [PERSON_NAME] Zen Om Yoga Studio" at bounding box center [388, 10] width 76 height 13
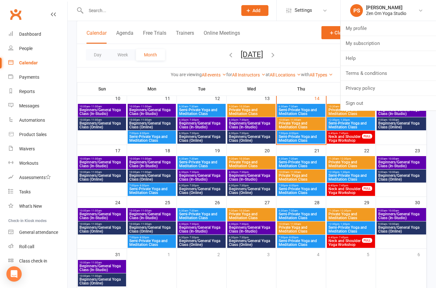
click at [33, 32] on div "Dashboard" at bounding box center [30, 34] width 22 height 5
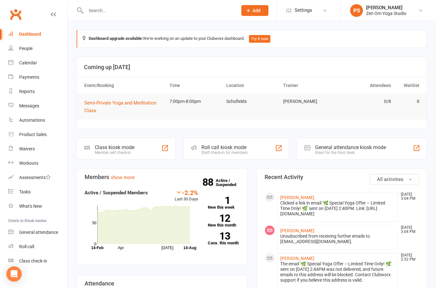
click at [91, 12] on input "text" at bounding box center [158, 10] width 149 height 9
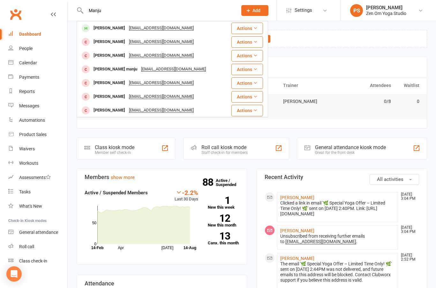
type input "Manju"
click at [100, 28] on div "[PERSON_NAME]" at bounding box center [109, 28] width 35 height 9
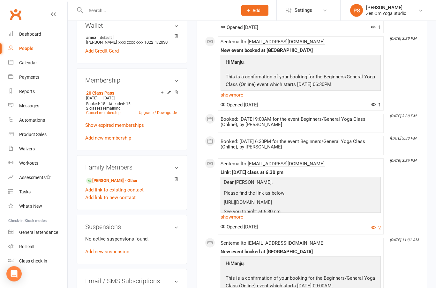
scroll to position [201, 0]
click at [17, 32] on link "Dashboard" at bounding box center [37, 34] width 59 height 14
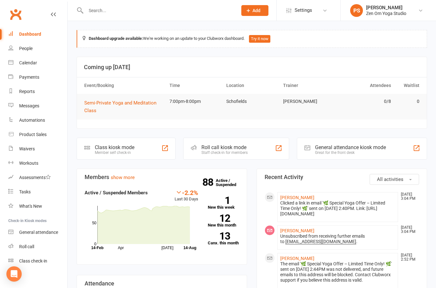
click at [94, 13] on input "text" at bounding box center [158, 10] width 149 height 9
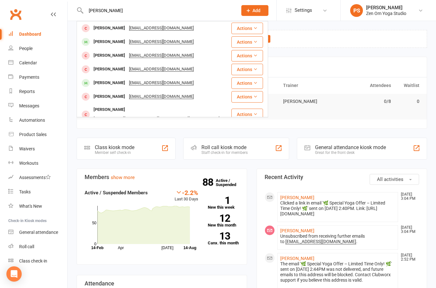
type input "[PERSON_NAME]"
click at [110, 42] on div "[PERSON_NAME]" at bounding box center [109, 41] width 35 height 9
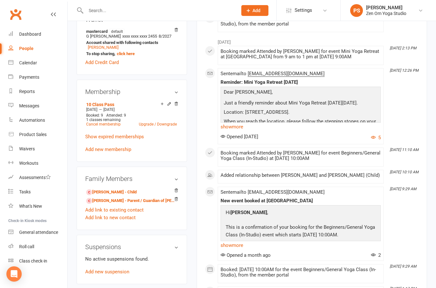
scroll to position [232, 0]
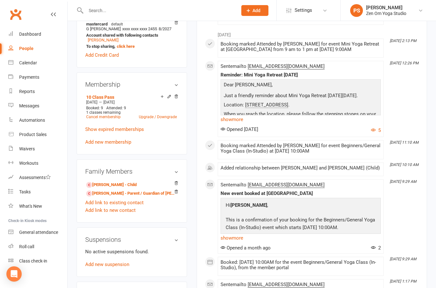
click at [103, 189] on link "[PERSON_NAME] - Child" at bounding box center [111, 185] width 50 height 7
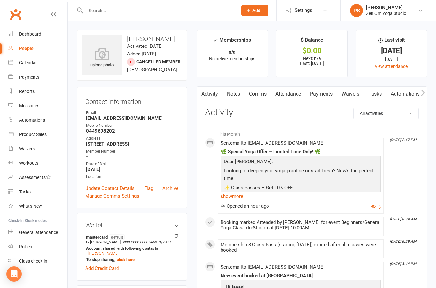
click at [375, 207] on button "3" at bounding box center [376, 208] width 10 height 8
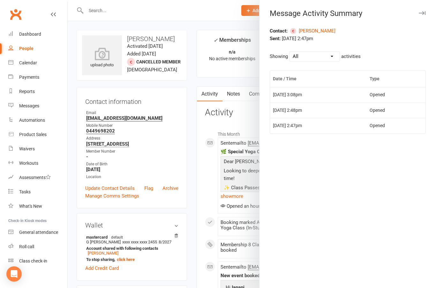
click at [425, 11] on button "button" at bounding box center [422, 13] width 8 height 8
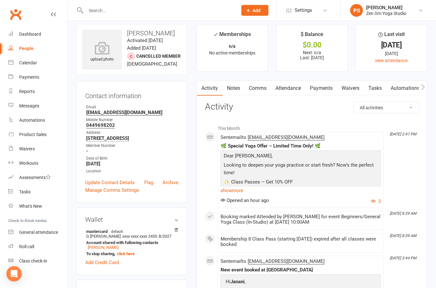
scroll to position [5, 0]
click at [377, 202] on button "3" at bounding box center [376, 202] width 10 height 8
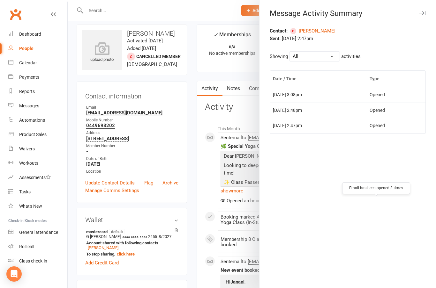
click at [311, 228] on div "Contact: [PERSON_NAME] Sent: [DATE] 2:47pm Showing All Opened Clicked Bounced F…" at bounding box center [347, 157] width 176 height 261
click at [310, 230] on div "Contact: [PERSON_NAME] Sent: [DATE] 2:47pm Showing All Opened Clicked Bounced F…" at bounding box center [347, 157] width 176 height 261
click at [422, 11] on icon "button" at bounding box center [422, 13] width 7 height 4
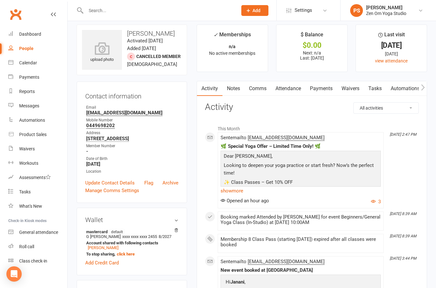
click at [240, 189] on link "show more" at bounding box center [300, 191] width 160 height 9
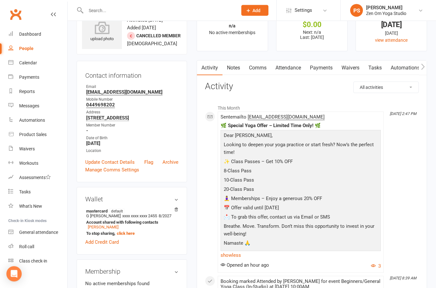
scroll to position [0, 0]
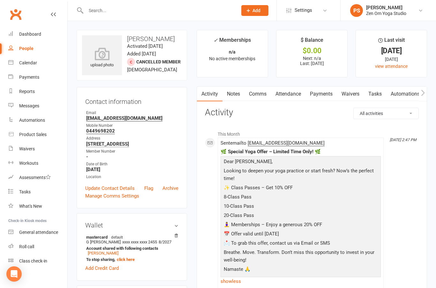
click at [31, 34] on div "Dashboard" at bounding box center [30, 34] width 22 height 5
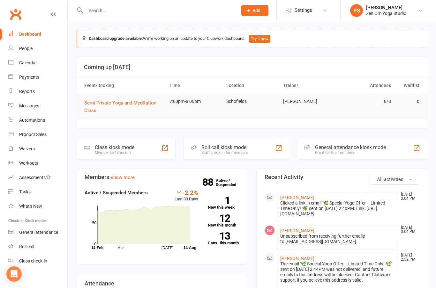
click at [422, 12] on icon at bounding box center [420, 10] width 5 height 5
click at [367, 106] on link "Sign out" at bounding box center [387, 103] width 95 height 15
